Goal: Task Accomplishment & Management: Use online tool/utility

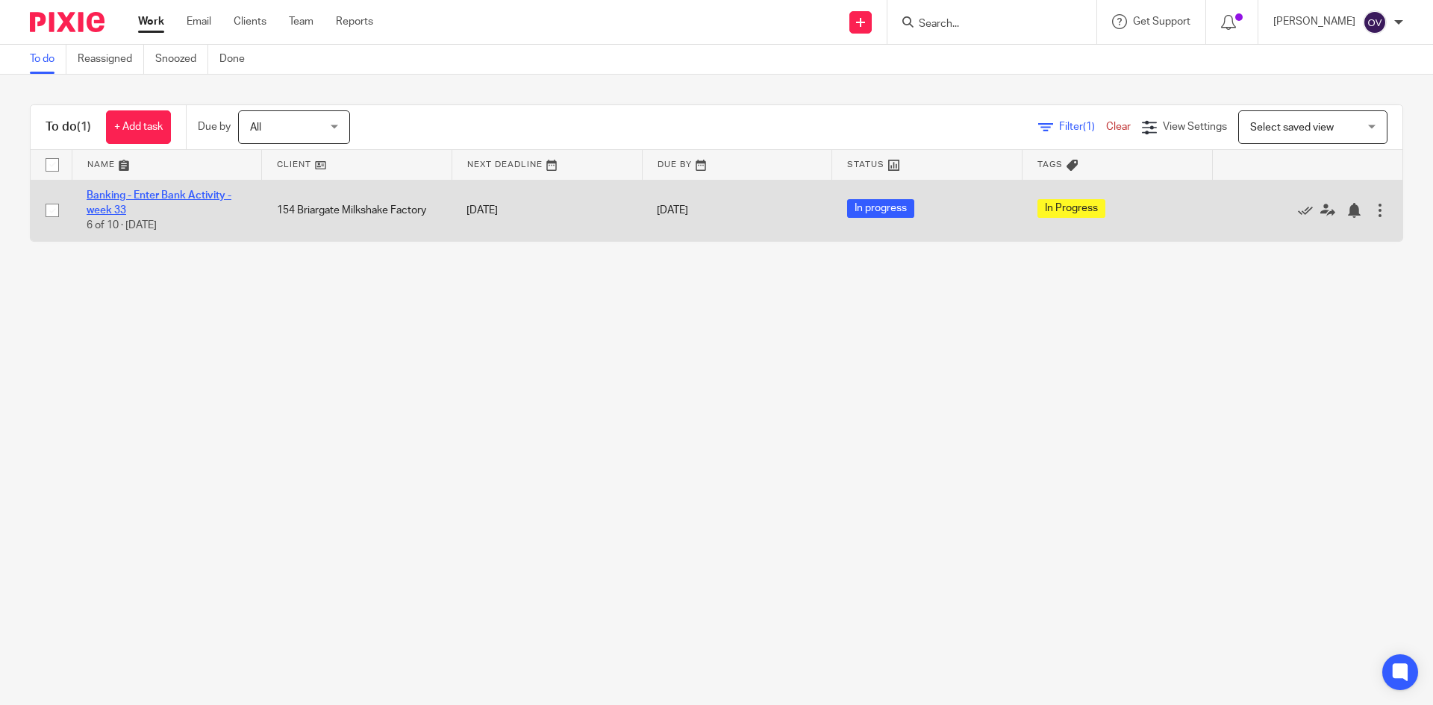
click at [128, 194] on link "Banking - Enter Bank Activity - week 33" at bounding box center [159, 202] width 145 height 25
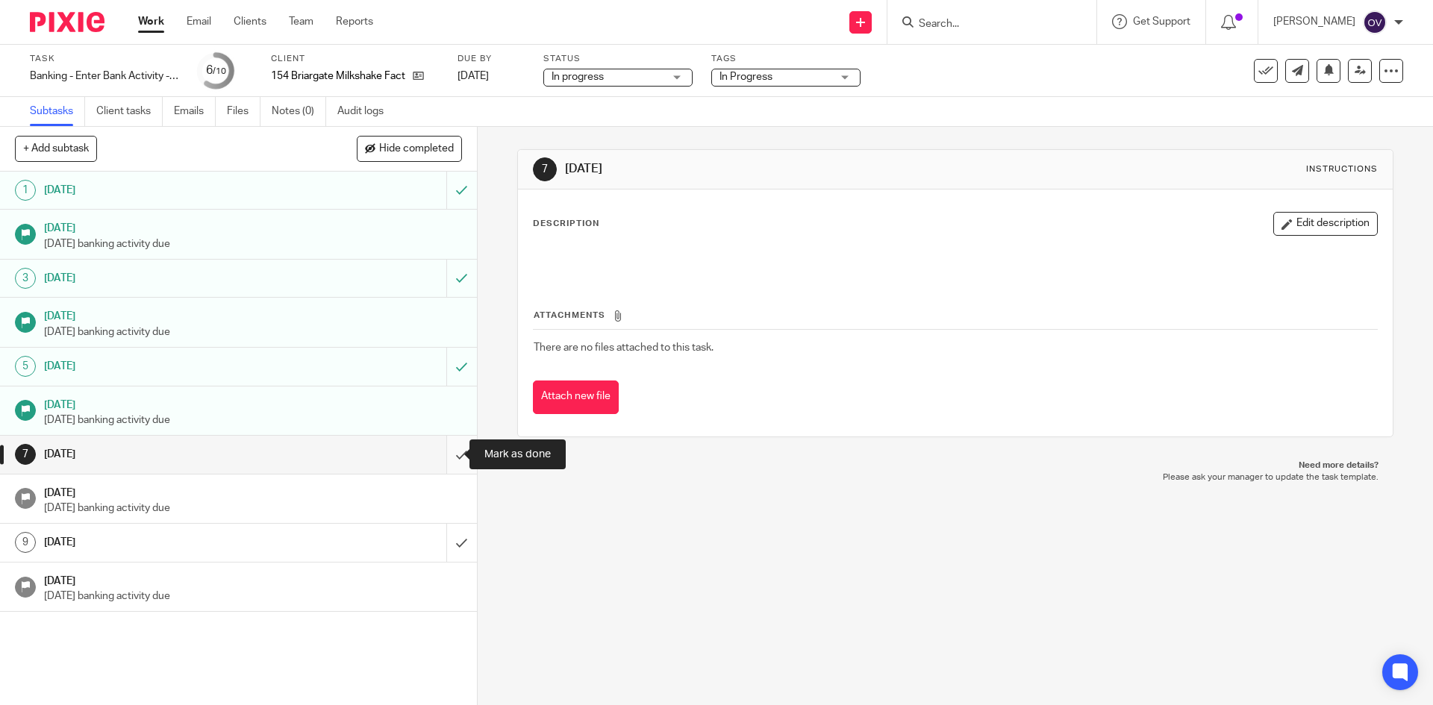
click at [449, 453] on input "submit" at bounding box center [238, 454] width 477 height 37
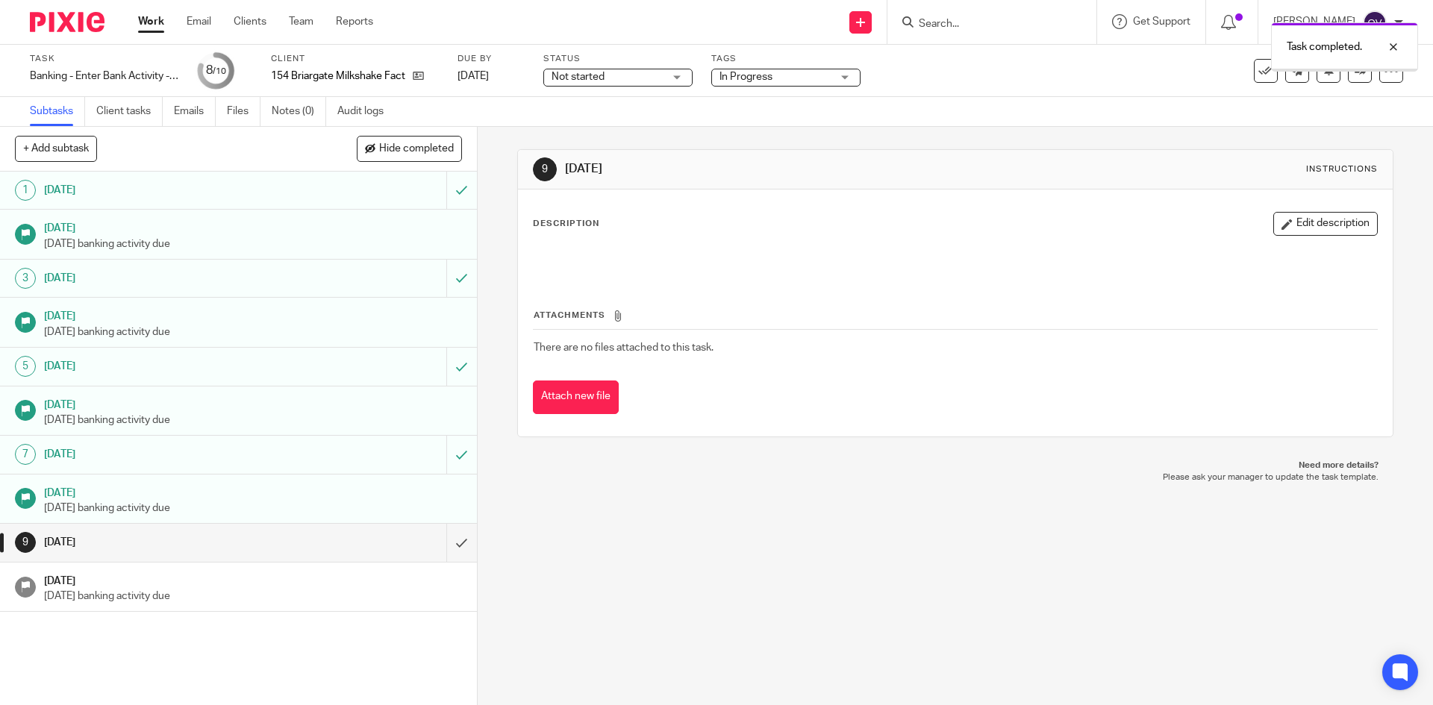
click at [448, 541] on input "submit" at bounding box center [238, 542] width 477 height 37
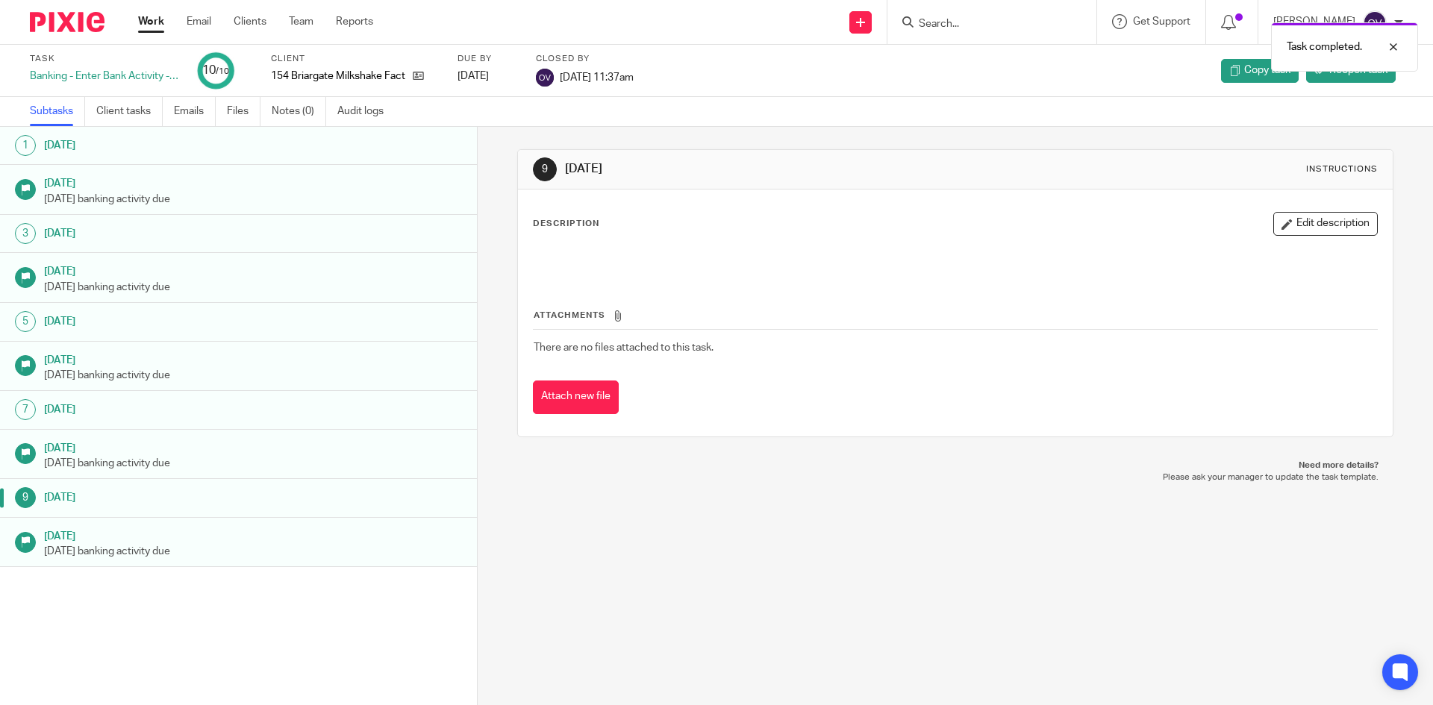
click at [147, 23] on link "Work" at bounding box center [151, 21] width 26 height 15
